Goal: Task Accomplishment & Management: Manage account settings

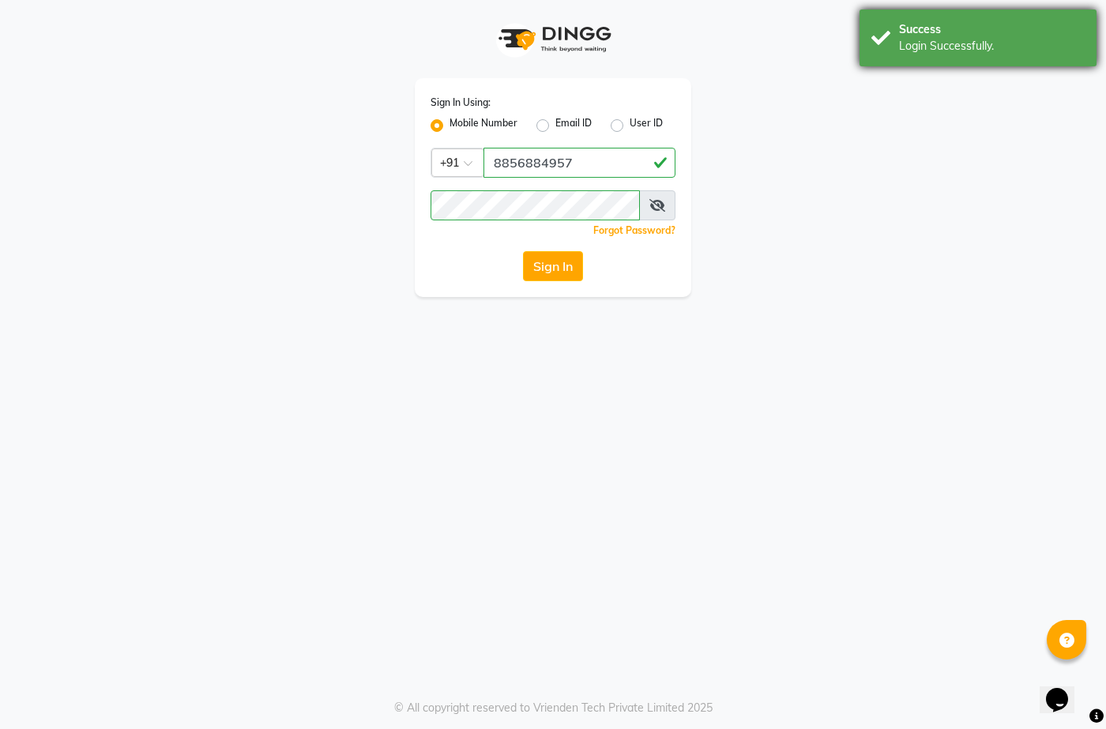
click at [904, 31] on div "Success" at bounding box center [992, 29] width 186 height 17
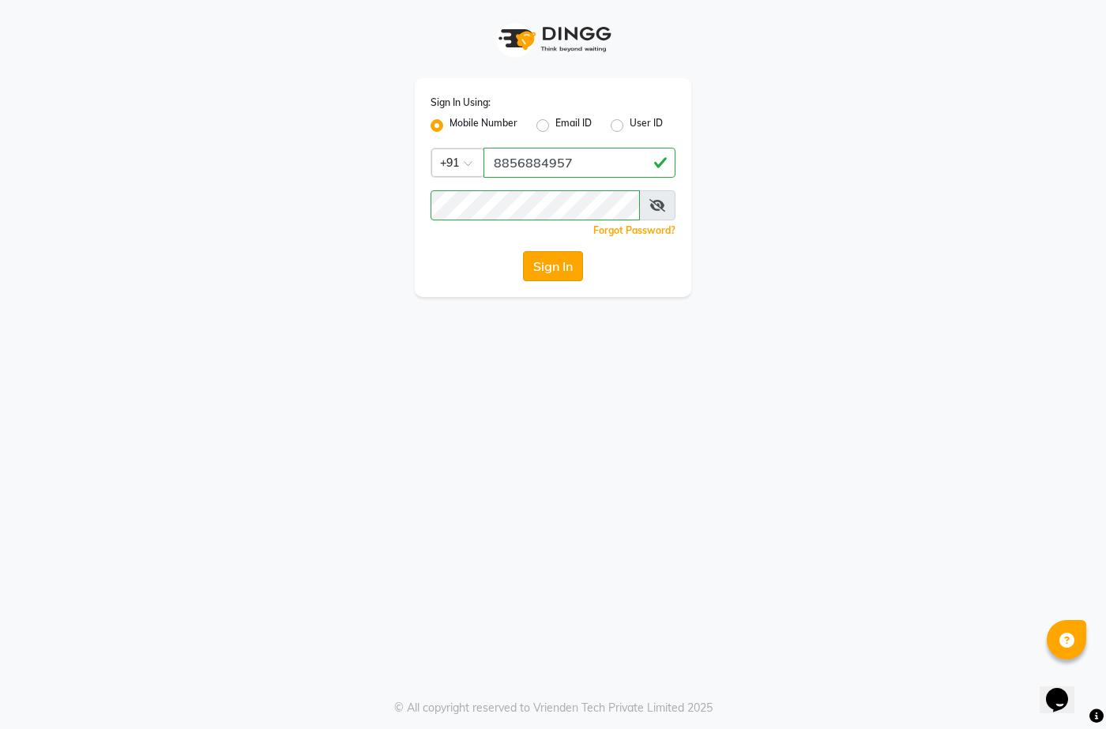
click at [552, 252] on button "Sign In" at bounding box center [553, 266] width 60 height 30
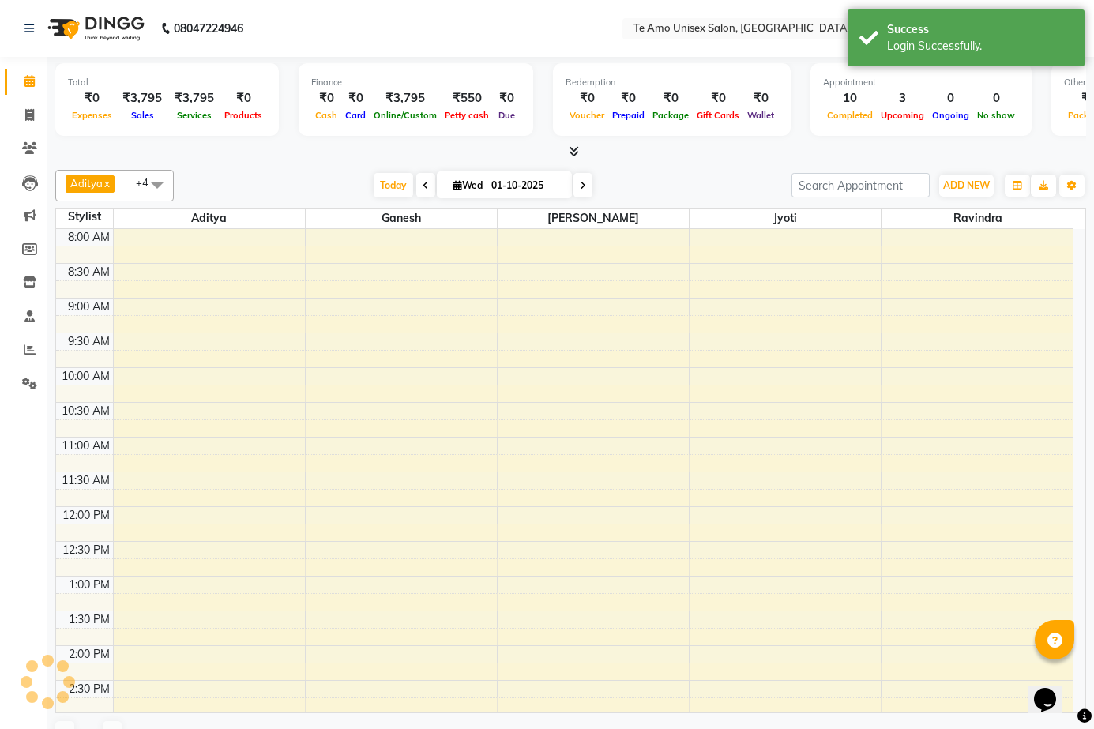
select select "en"
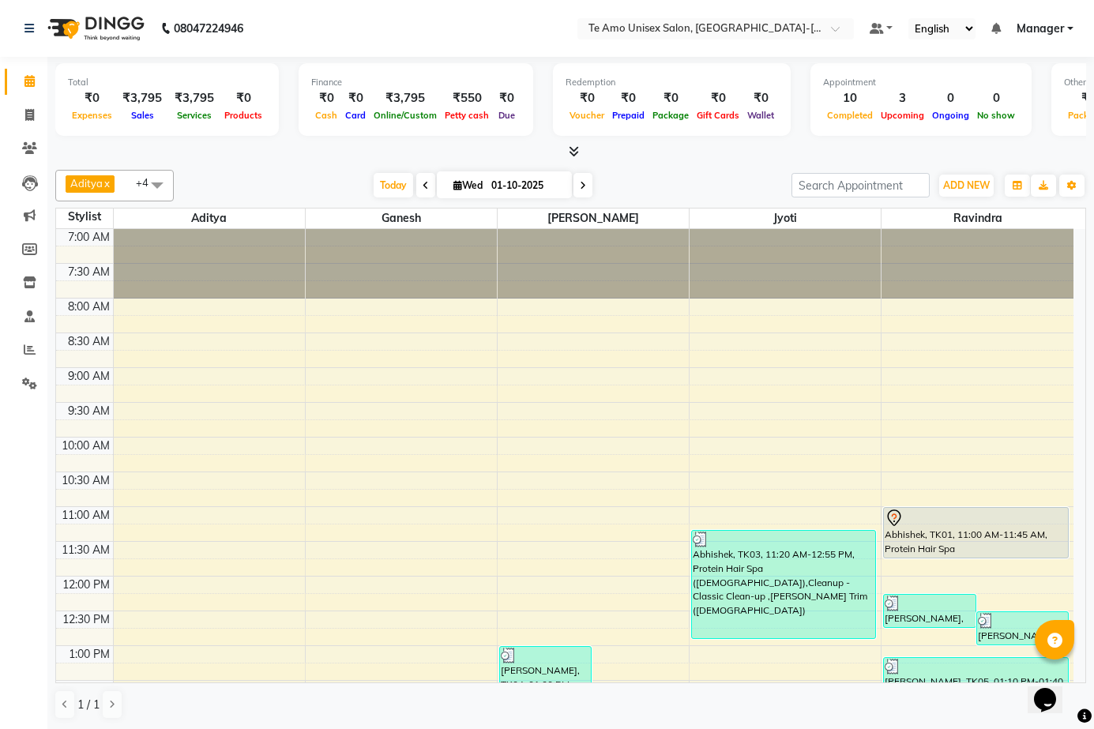
click at [464, 23] on nav "08047224946 Select Location × Te Amo Unisex Salon, Amanora-magarpatta Default P…" at bounding box center [547, 28] width 1094 height 57
click at [27, 115] on icon at bounding box center [29, 115] width 9 height 12
select select "service"
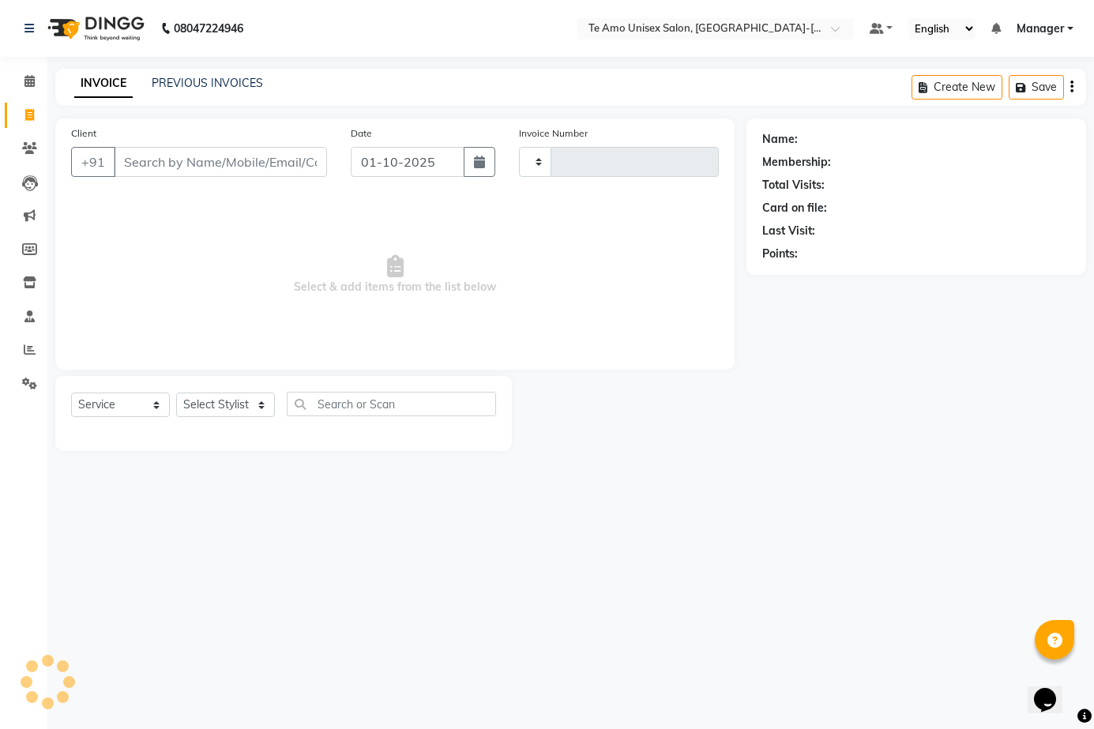
type input "2012"
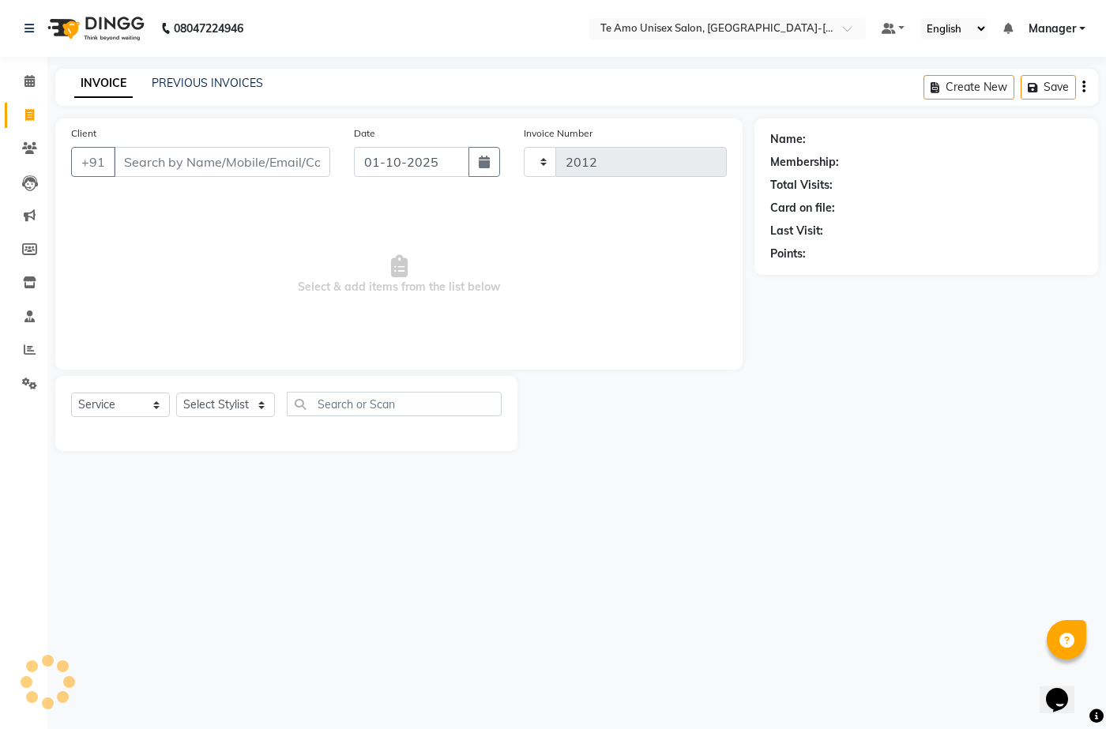
select select "7836"
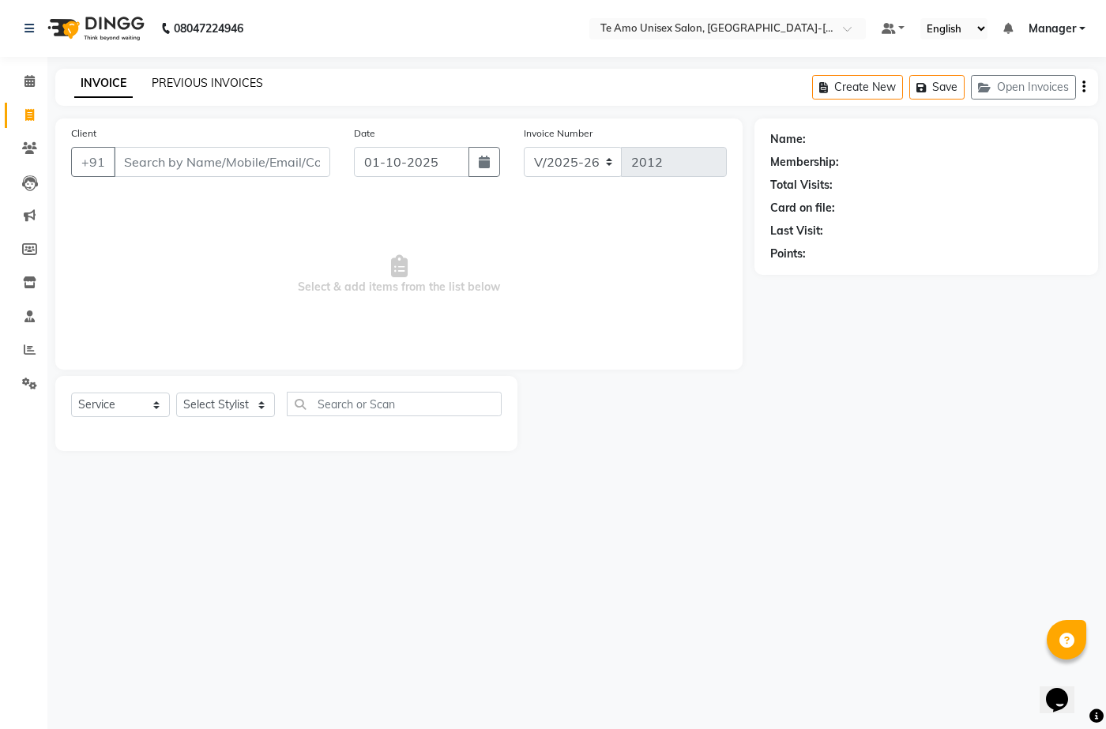
click at [232, 76] on link "PREVIOUS INVOICES" at bounding box center [207, 83] width 111 height 14
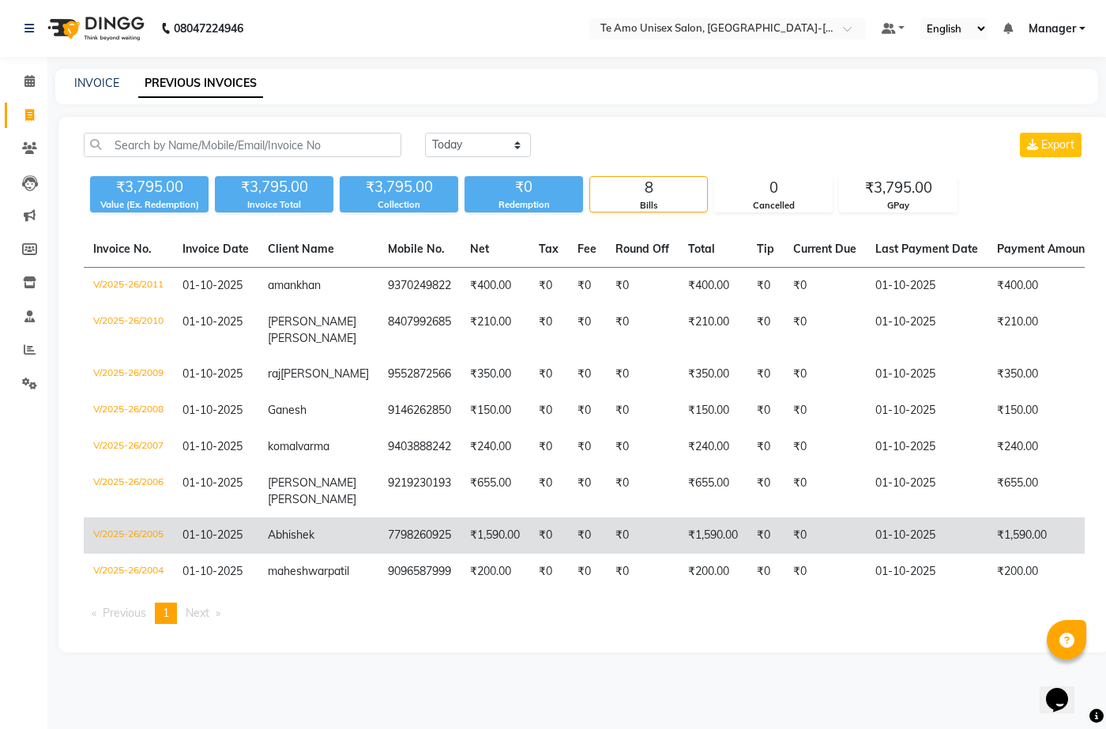
click at [461, 546] on td "₹1,590.00" at bounding box center [495, 535] width 69 height 36
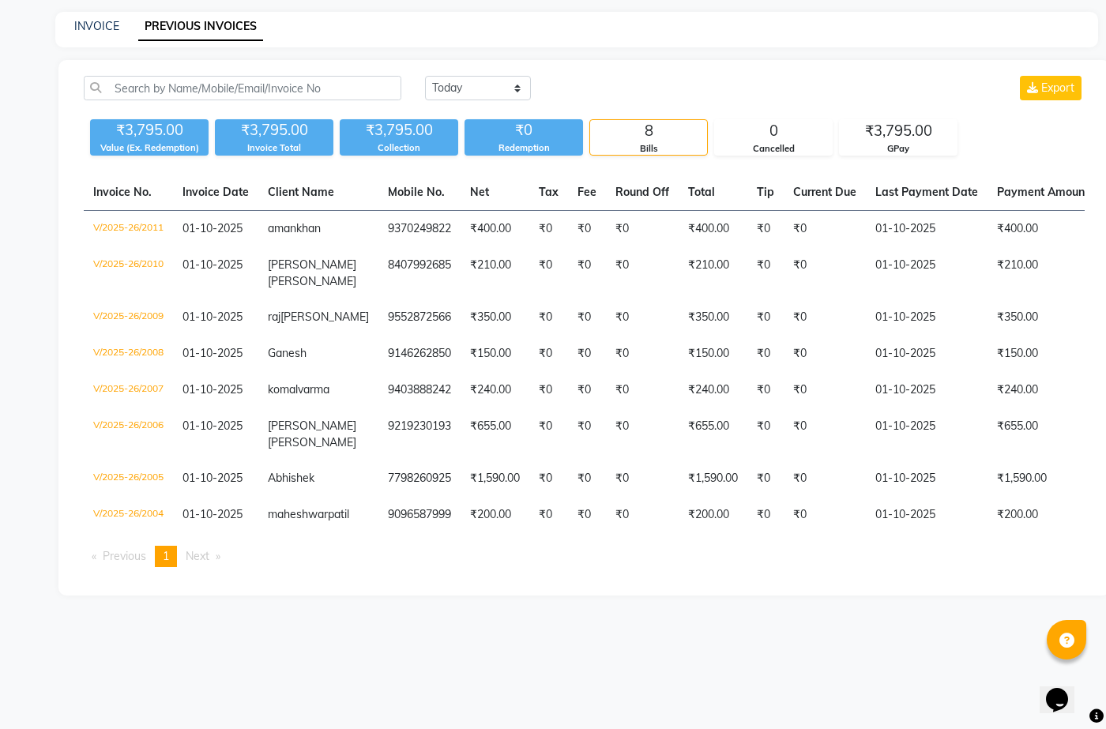
click at [97, 17] on div "INVOICE PREVIOUS INVOICES" at bounding box center [576, 30] width 1043 height 36
click at [104, 21] on link "INVOICE" at bounding box center [96, 26] width 45 height 14
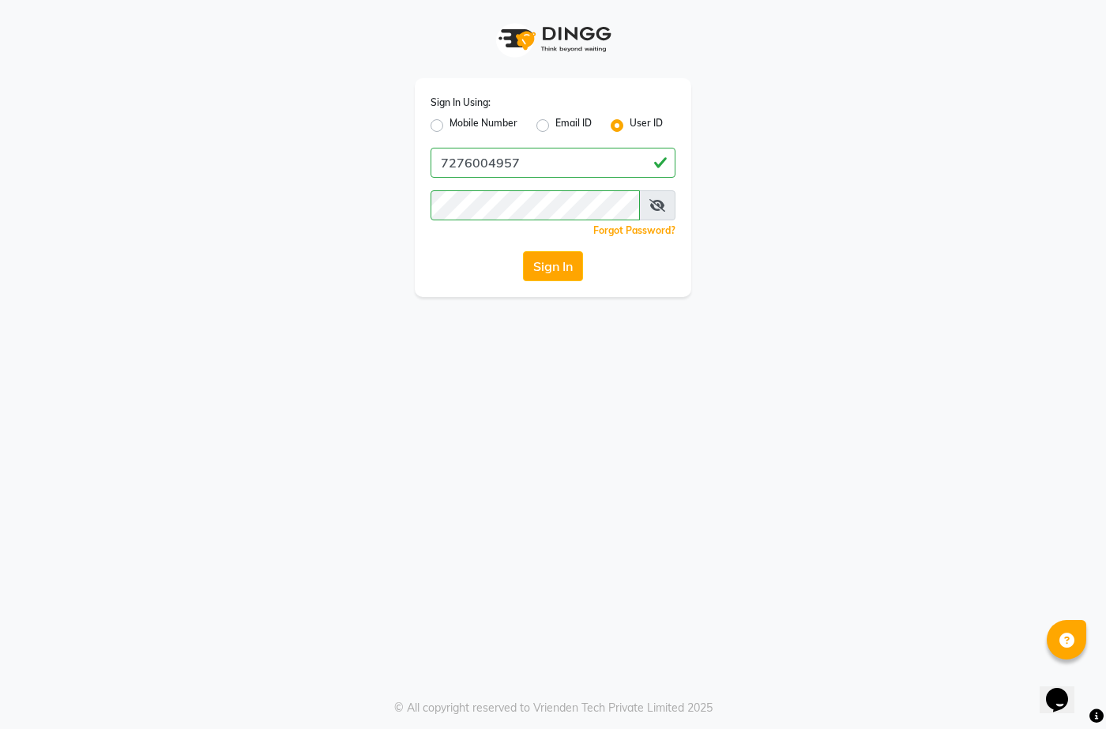
click at [449, 122] on label "Mobile Number" at bounding box center [483, 125] width 68 height 19
click at [449, 122] on input "Mobile Number" at bounding box center [454, 121] width 10 height 10
radio input "true"
radio input "false"
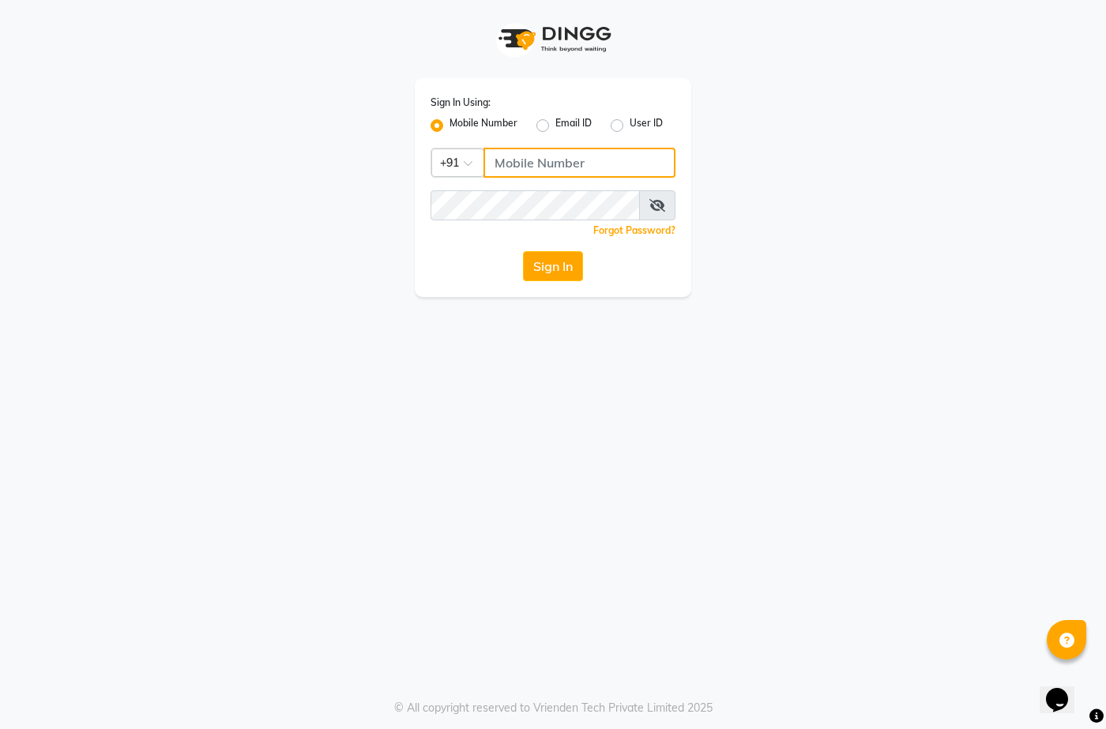
click at [569, 164] on input "Username" at bounding box center [579, 163] width 192 height 30
click at [524, 265] on button "Sign In" at bounding box center [553, 266] width 60 height 30
click at [555, 270] on div "Sign In Using: Mobile Number Email ID User ID Country Code × +91 Remember me Fo…" at bounding box center [553, 187] width 276 height 219
drag, startPoint x: 541, startPoint y: 152, endPoint x: 552, endPoint y: 170, distance: 21.3
click at [541, 152] on input "Username" at bounding box center [579, 163] width 192 height 30
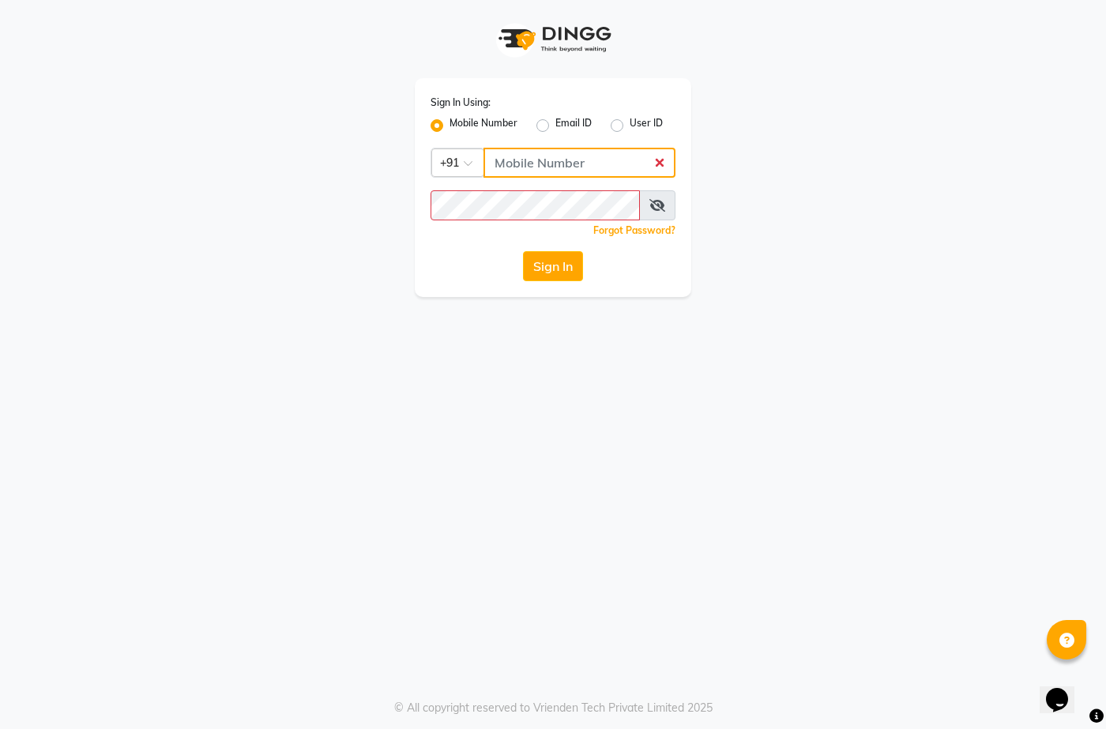
type input "7276004957"
click at [553, 271] on button "Sign In" at bounding box center [553, 266] width 60 height 30
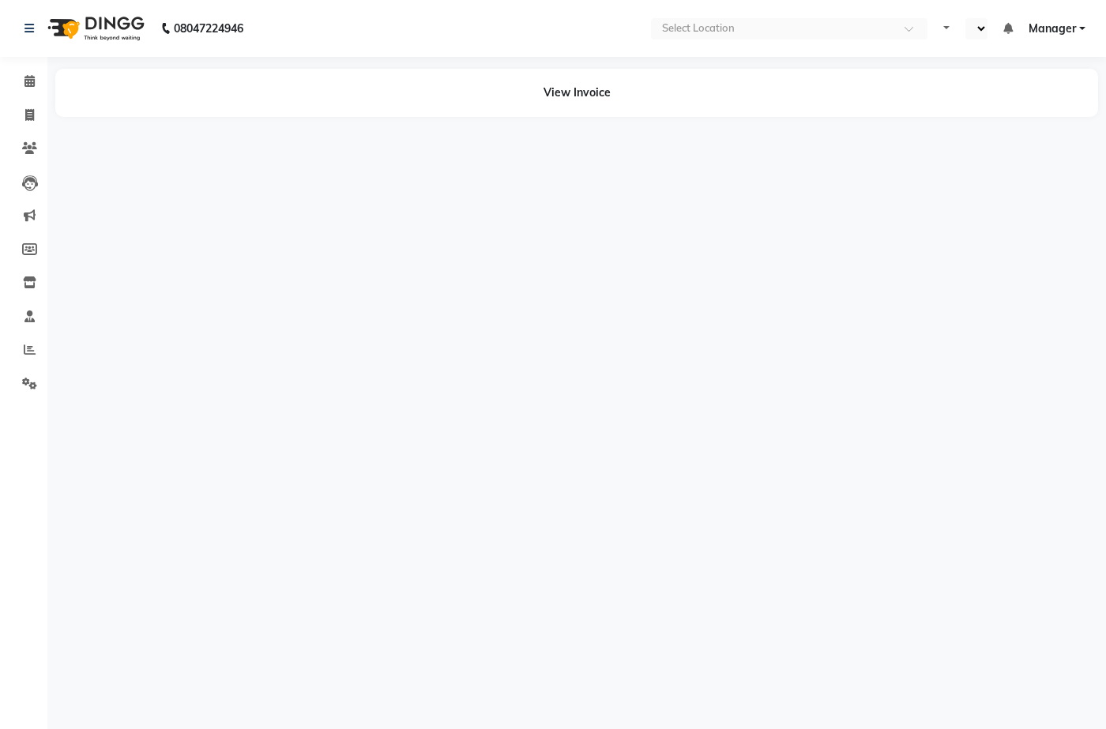
select select "en"
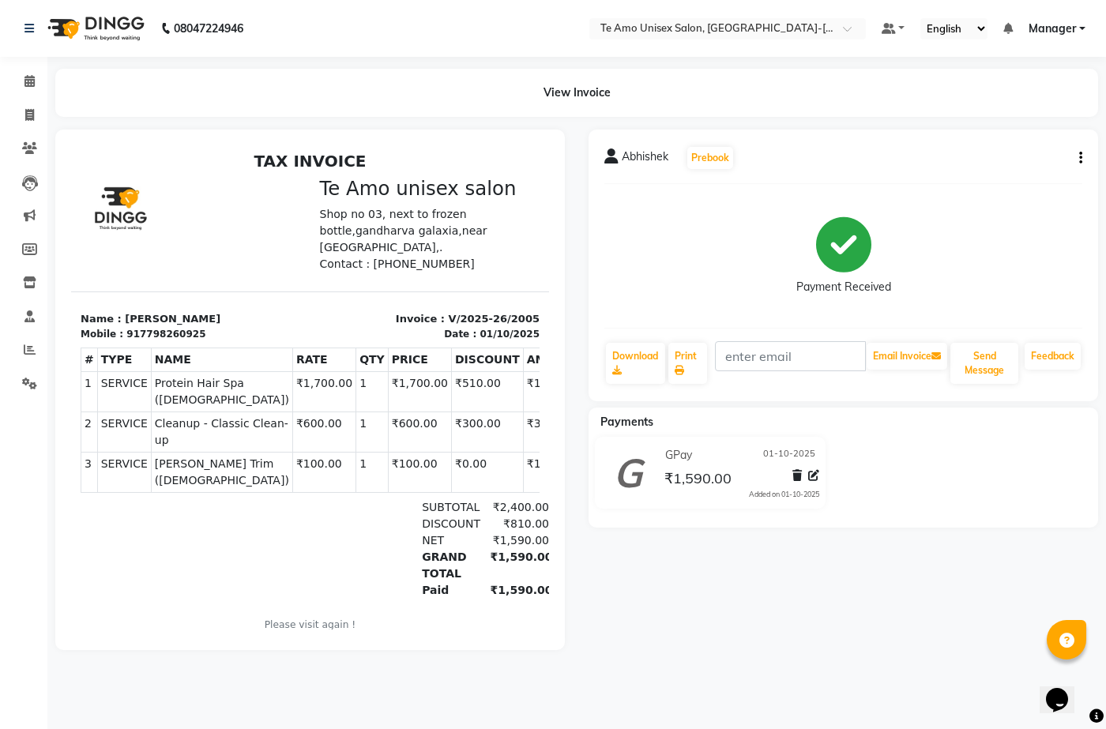
click at [1079, 158] on icon "button" at bounding box center [1080, 158] width 3 height 1
click at [987, 166] on div "Edit Item Staff" at bounding box center [1002, 159] width 108 height 20
select select
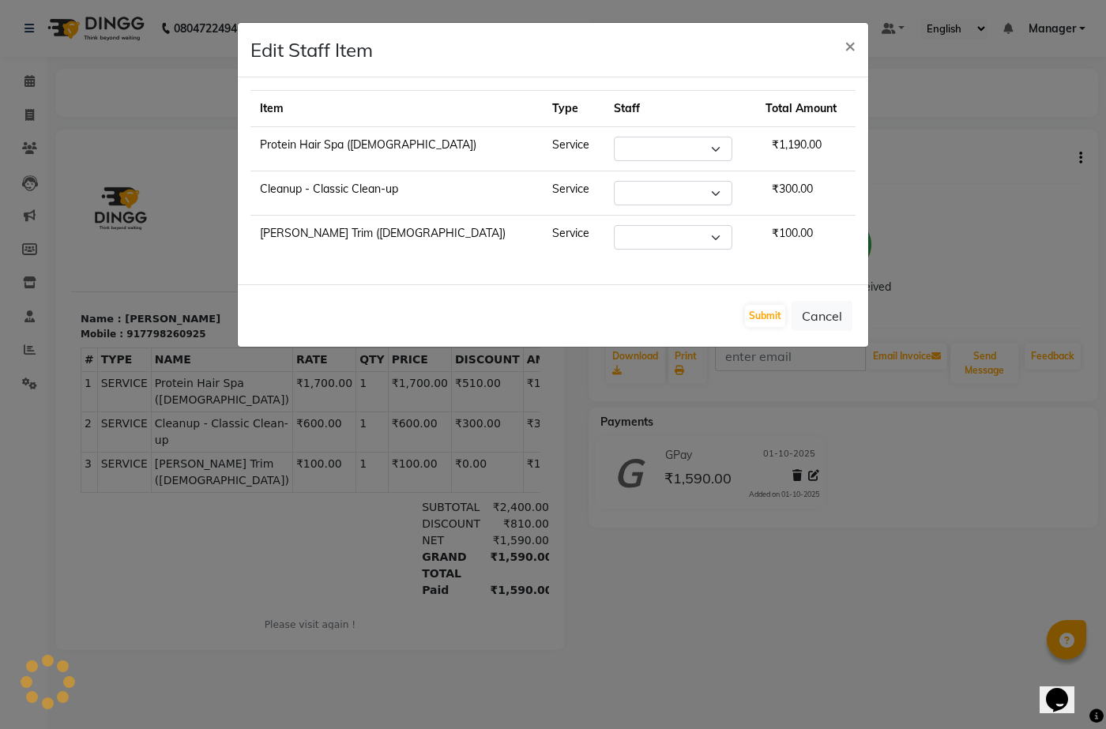
select select "92424"
click at [618, 195] on select "Select Aditya Akshay Anita Ganesh Jyoti Manager Priya Ravindra Reception Sanjan…" at bounding box center [665, 193] width 118 height 24
select select "70301"
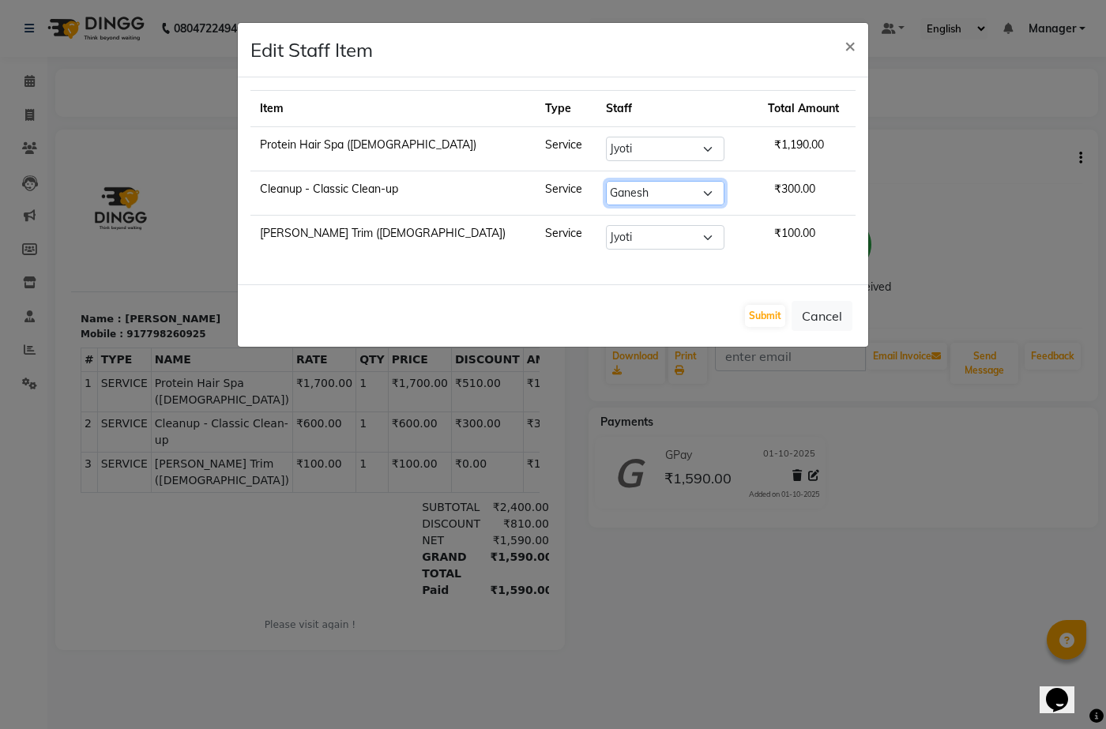
click at [606, 181] on select "Select Aditya Akshay Anita Ganesh Jyoti Manager Priya Ravindra Reception Sanjan…" at bounding box center [665, 193] width 118 height 24
click at [770, 311] on button "Submit" at bounding box center [765, 316] width 40 height 22
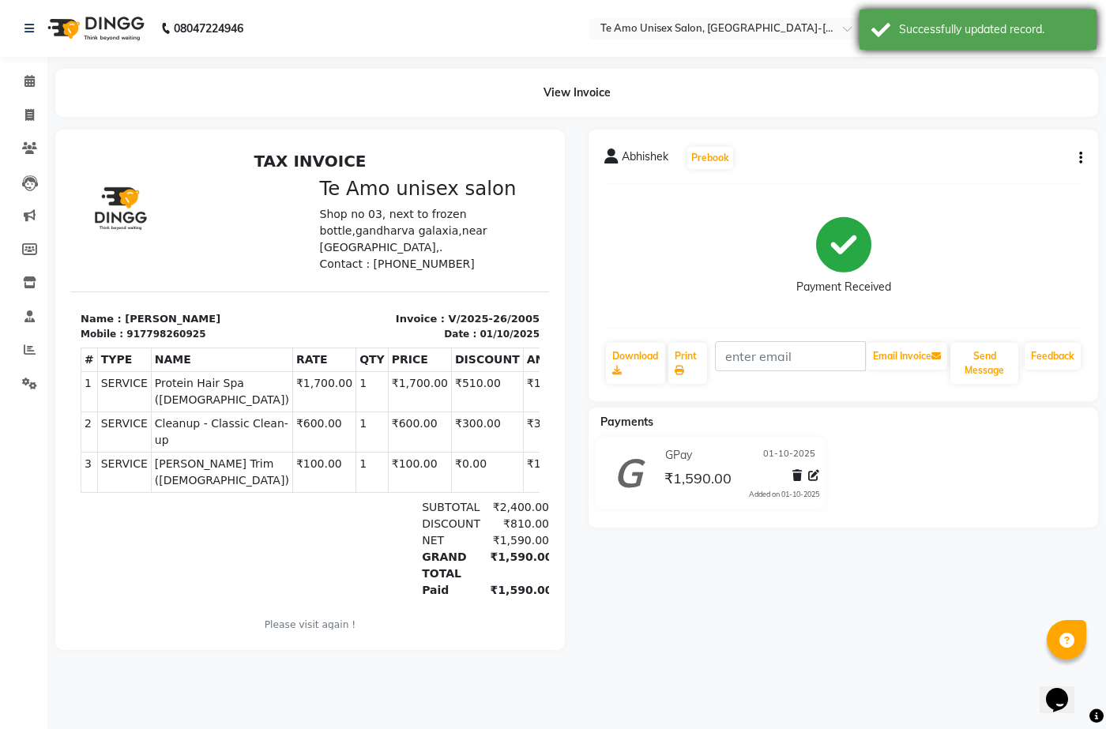
click at [972, 32] on div "Successfully updated record." at bounding box center [992, 29] width 186 height 17
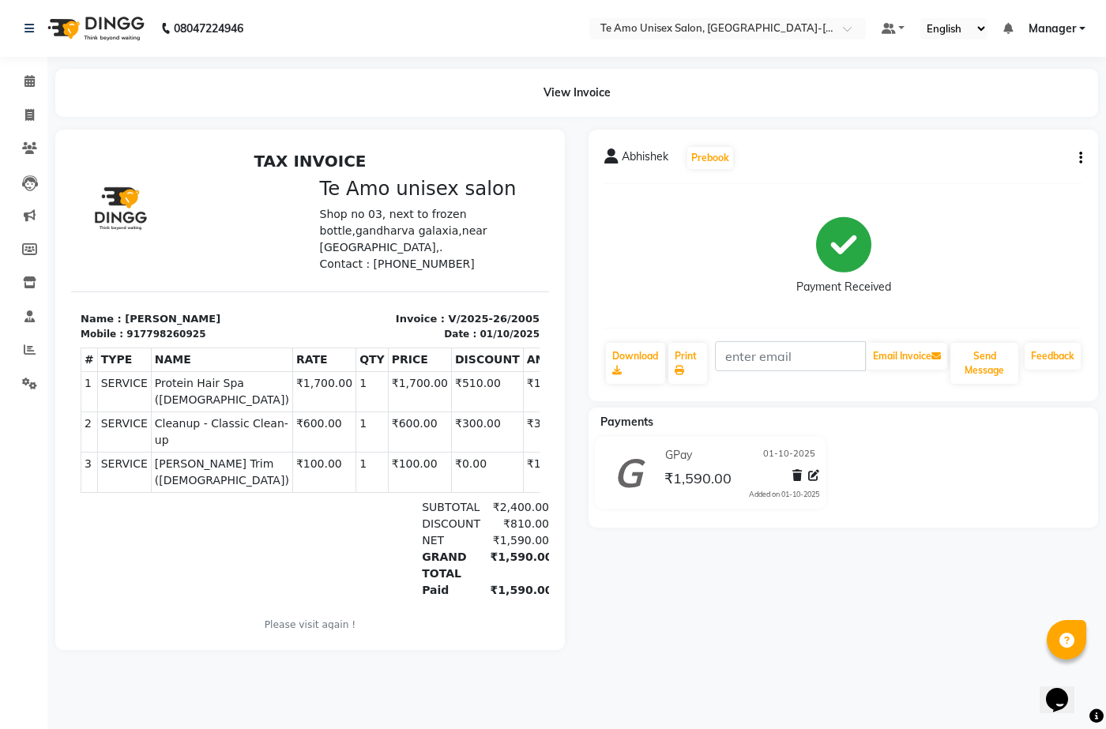
click at [1076, 150] on button "button" at bounding box center [1077, 158] width 9 height 17
click at [985, 157] on div "Edit Item Staff" at bounding box center [1002, 159] width 108 height 20
select select "92424"
select select "70301"
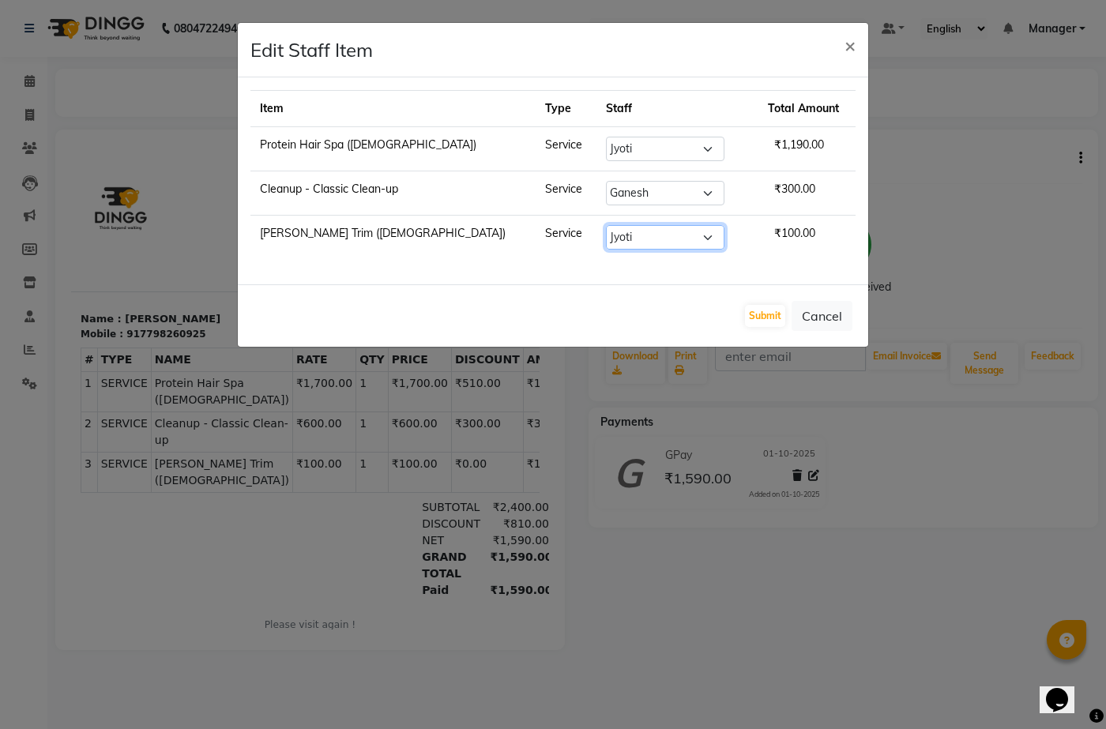
click at [633, 236] on select "Select Aditya Akshay Anita Ganesh Jyoti Manager Priya Ravindra Reception Sanjan…" at bounding box center [665, 237] width 118 height 24
click at [606, 225] on select "Select Aditya Akshay Anita Ganesh Jyoti Manager Priya Ravindra Reception Sanjan…" at bounding box center [665, 237] width 118 height 24
click at [615, 236] on select "Select Aditya Akshay Anita Ganesh Jyoti Manager Priya Ravindra Reception Sanjan…" at bounding box center [665, 237] width 118 height 24
select select "92496"
click at [606, 225] on select "Select Aditya Akshay Anita Ganesh Jyoti Manager Priya Ravindra Reception Sanjan…" at bounding box center [665, 237] width 118 height 24
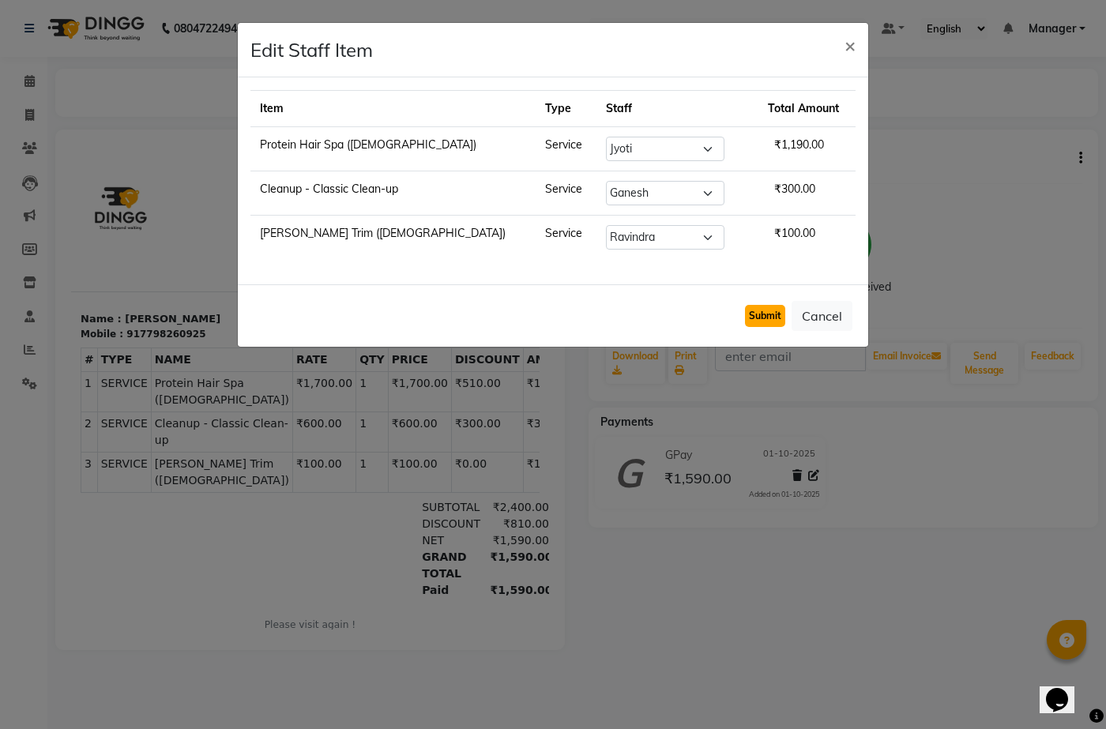
click at [771, 310] on button "Submit" at bounding box center [765, 316] width 40 height 22
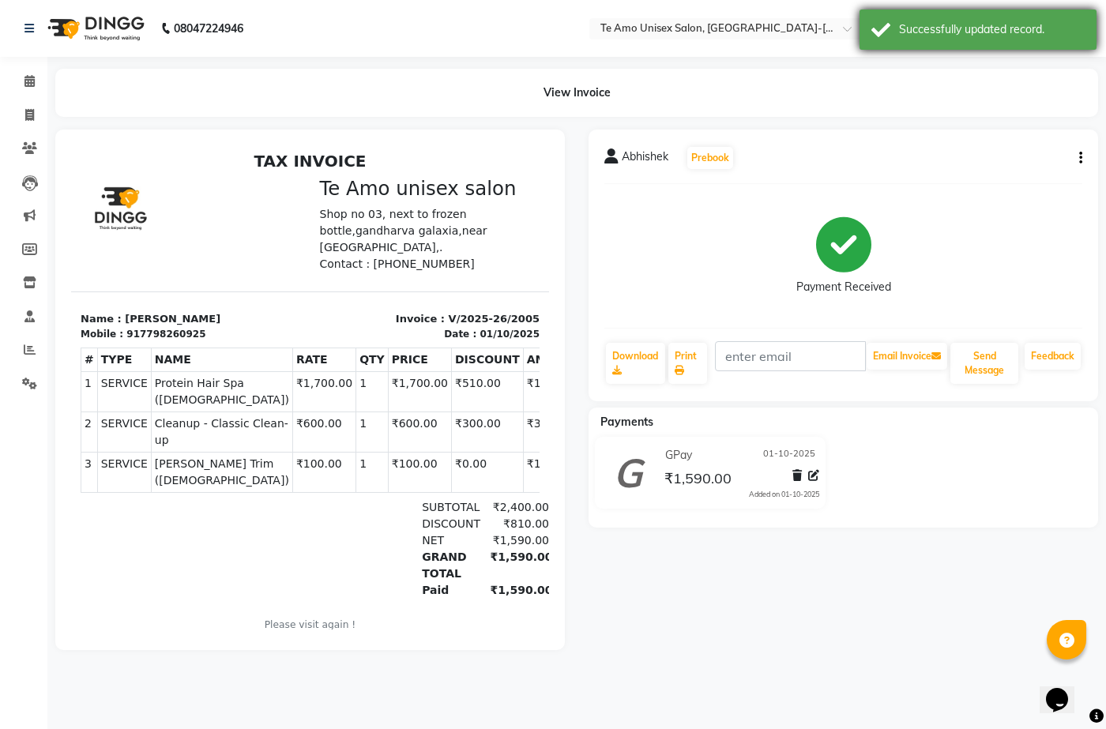
click at [968, 37] on div "Successfully updated record." at bounding box center [992, 29] width 186 height 17
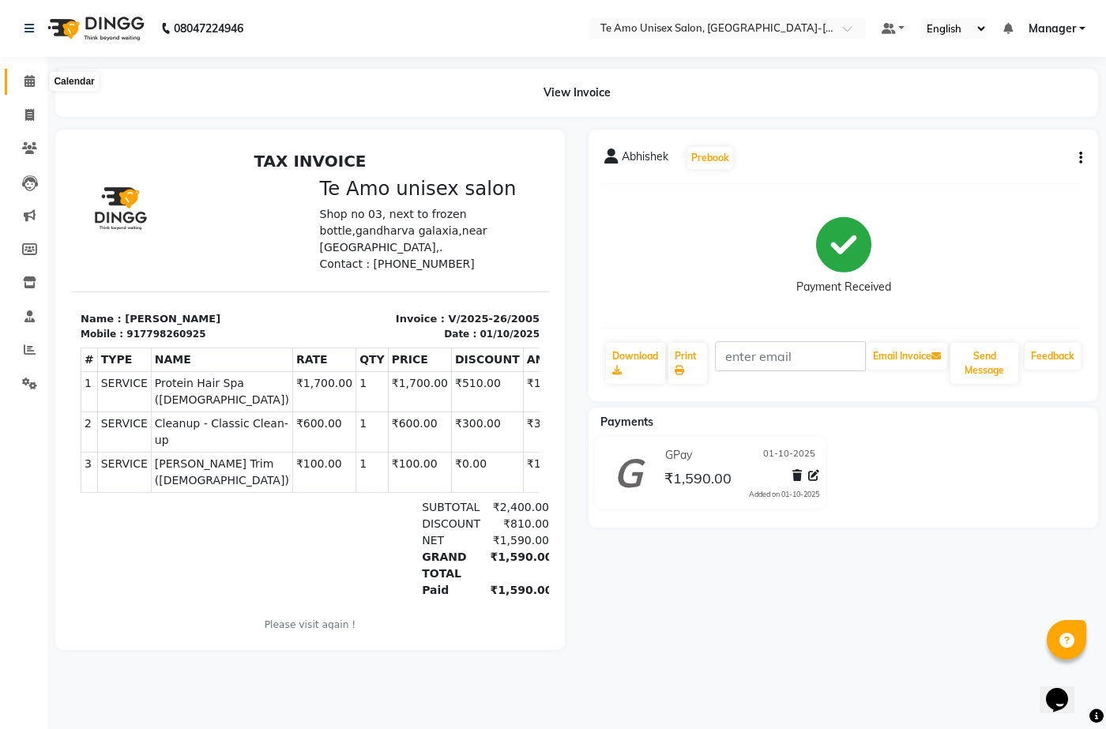
click at [28, 84] on icon at bounding box center [29, 81] width 10 height 12
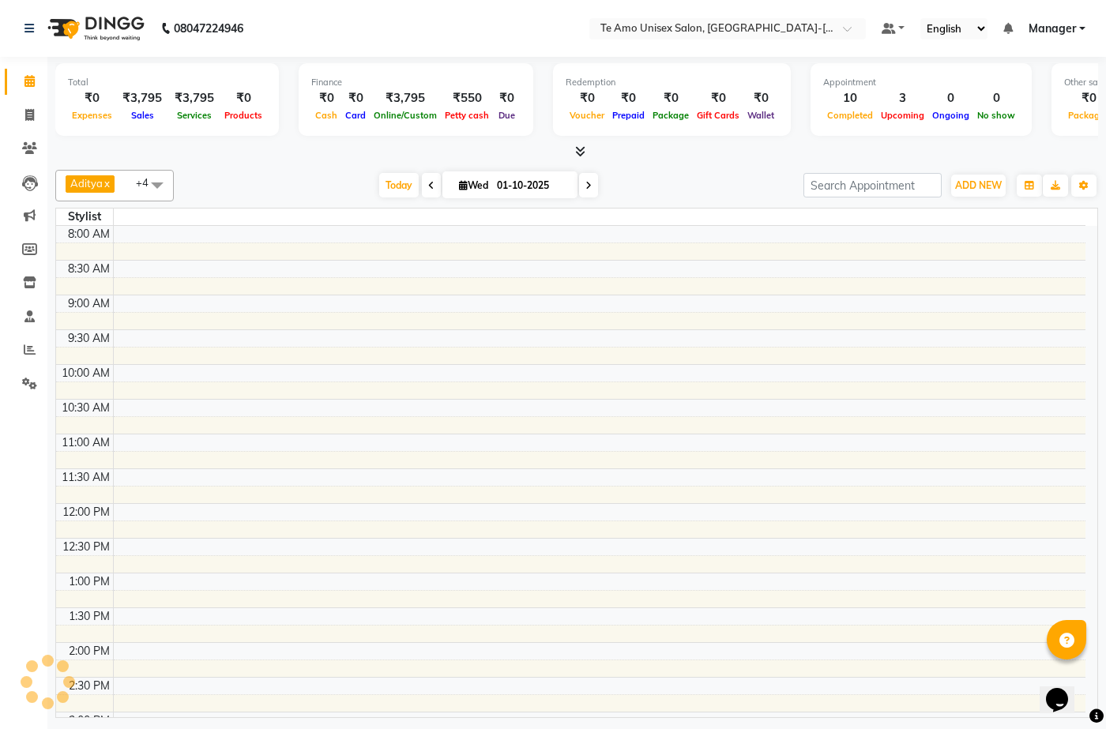
click at [1062, 25] on span "Manager" at bounding box center [1051, 29] width 47 height 17
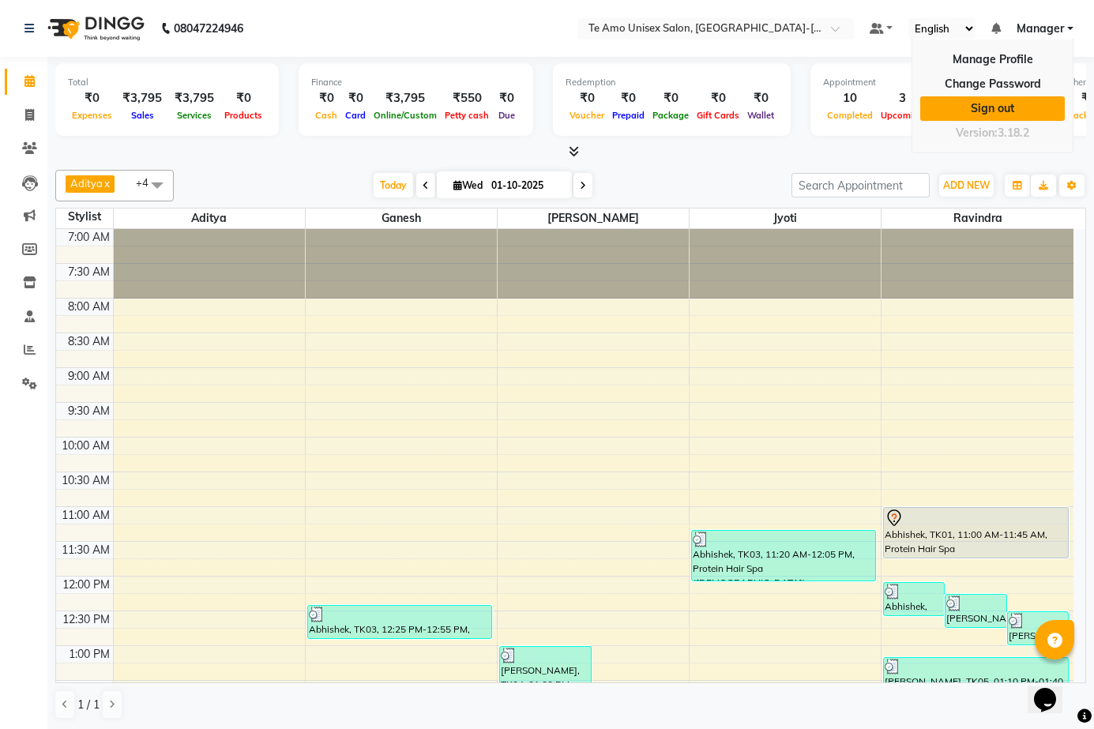
click at [1006, 105] on link "Sign out" at bounding box center [992, 108] width 145 height 24
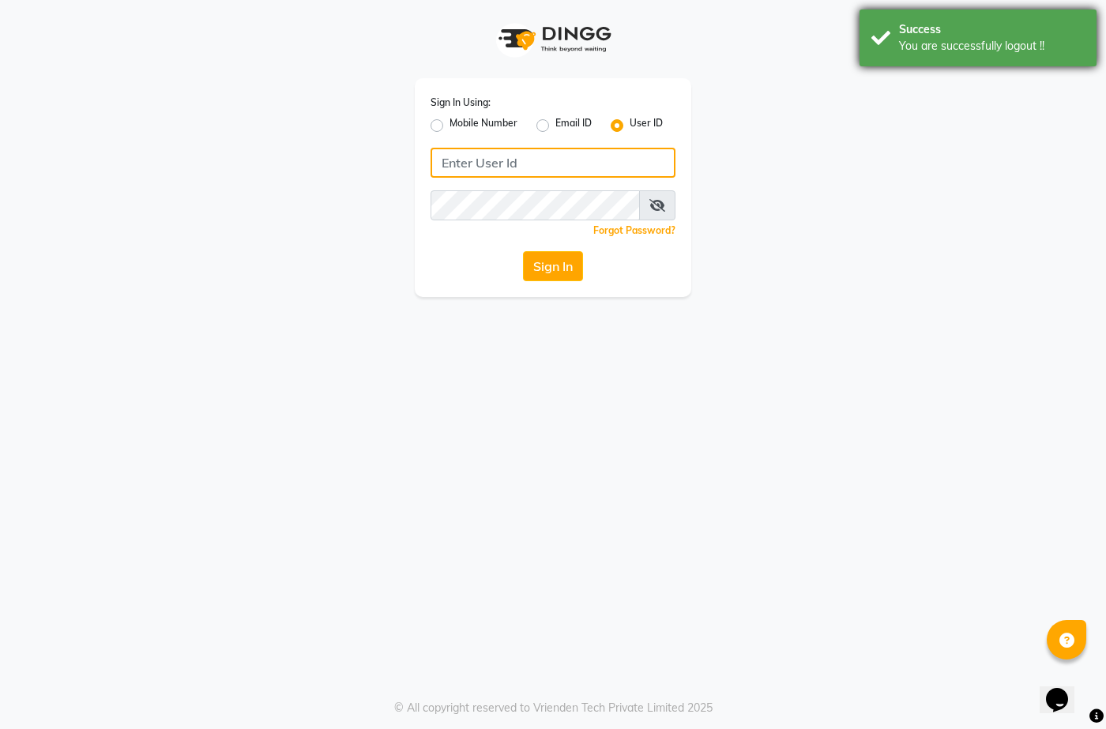
type input "7276004957"
click at [966, 43] on div "You are successfully logout !!" at bounding box center [992, 46] width 186 height 17
